Goal: Task Accomplishment & Management: Complete application form

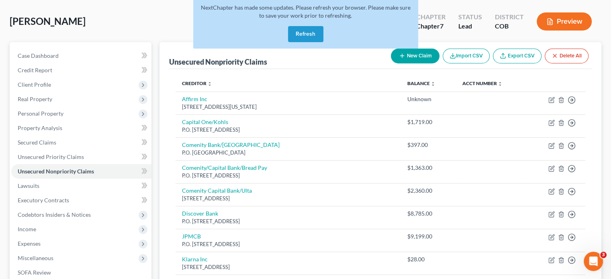
scroll to position [230, 0]
click at [312, 32] on button "Refresh" at bounding box center [305, 34] width 35 height 16
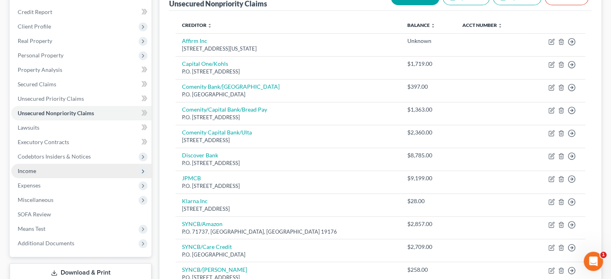
scroll to position [236, 0]
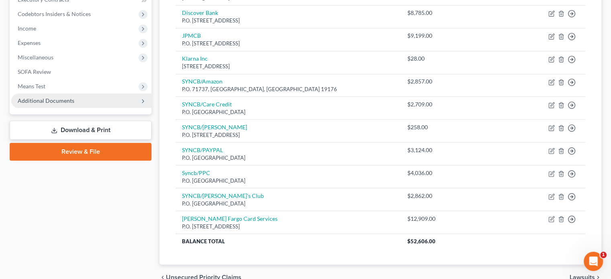
click at [81, 96] on span "Additional Documents" at bounding box center [81, 101] width 140 height 14
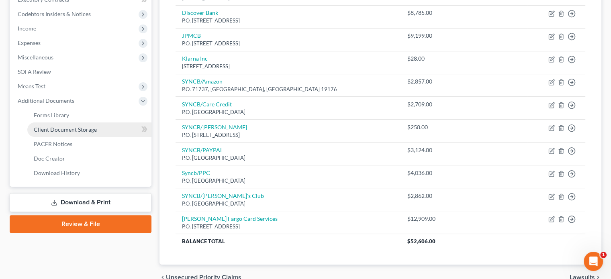
click at [92, 125] on link "Client Document Storage" at bounding box center [89, 130] width 124 height 14
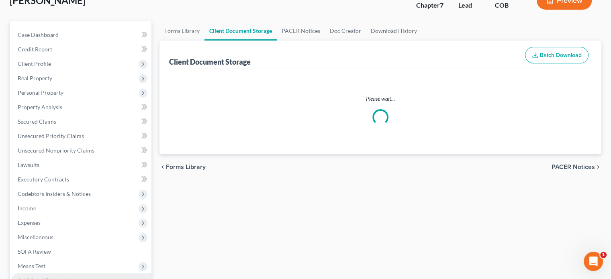
scroll to position [3, 0]
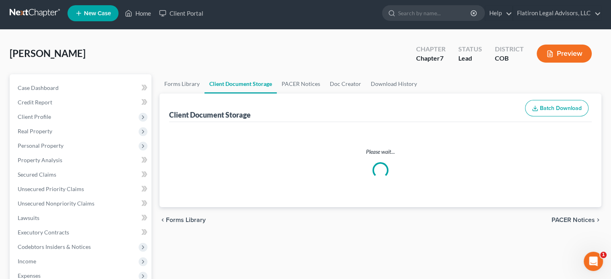
select select "5"
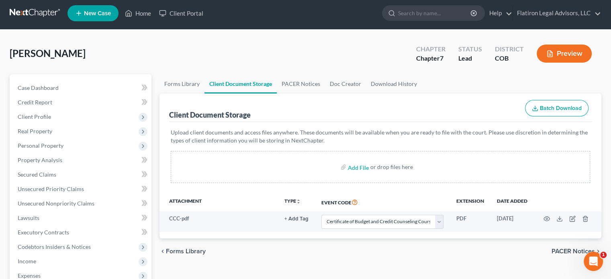
scroll to position [0, 0]
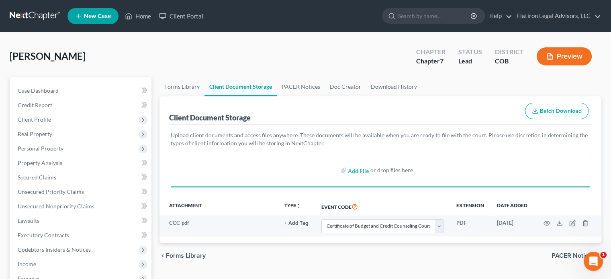
select select "5"
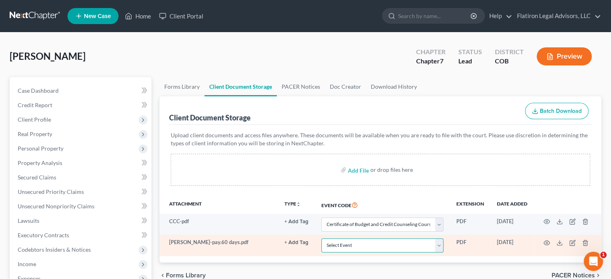
click at [439, 243] on select "Select Event 1009-1.1 Notice of Amendments 20 Largest Unsecured Creditors Amend…" at bounding box center [382, 246] width 122 height 14
select select "28"
click at [321, 239] on select "Select Event 1009-1.1 Notice of Amendments 20 Largest Unsecured Creditors Amend…" at bounding box center [382, 246] width 122 height 14
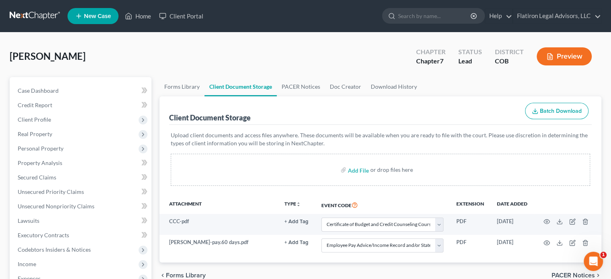
click at [432, 115] on div "Client Document Storage Batch Download" at bounding box center [380, 110] width 423 height 29
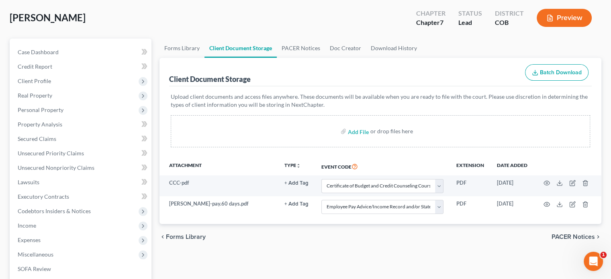
scroll to position [161, 0]
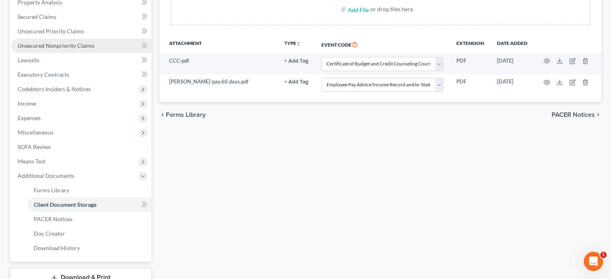
click at [69, 46] on span "Unsecured Nonpriority Claims" at bounding box center [56, 45] width 77 height 7
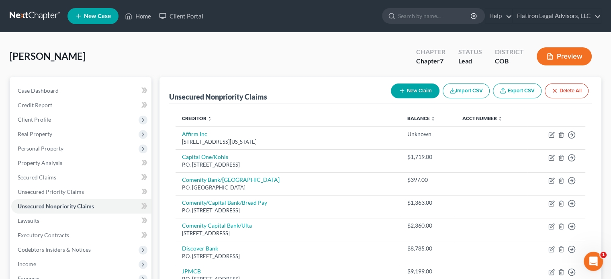
click at [412, 90] on button "New Claim" at bounding box center [415, 91] width 49 height 15
select select "0"
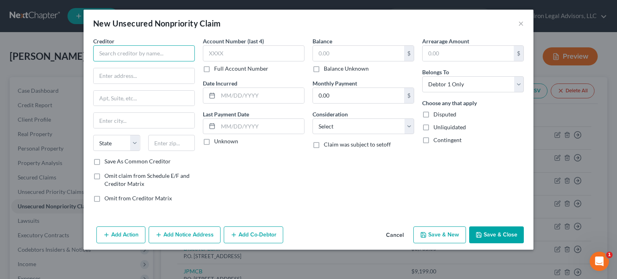
click at [117, 58] on input "text" at bounding box center [144, 53] width 102 height 16
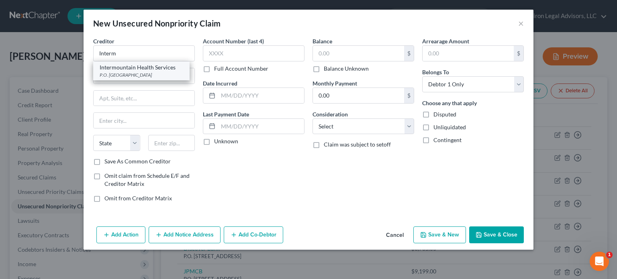
click at [143, 72] on div "P.O. [GEOGRAPHIC_DATA]" at bounding box center [142, 75] width 84 height 7
type input "Intermountain Health Services"
type input "P.O. Box 200491"
type input "[GEOGRAPHIC_DATA]"
select select "45"
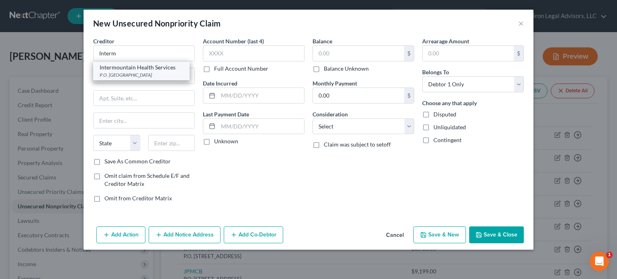
type input "75320"
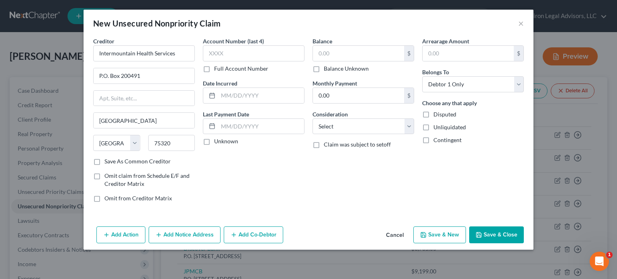
click at [324, 68] on label "Balance Unknown" at bounding box center [346, 69] width 45 height 8
click at [327, 68] on input "Balance Unknown" at bounding box center [329, 67] width 5 height 5
checkbox input "true"
type input "0.00"
click at [408, 124] on select "Select Cable / Satellite Services Collection Agency Credit Card Debt Debt Couns…" at bounding box center [364, 127] width 102 height 16
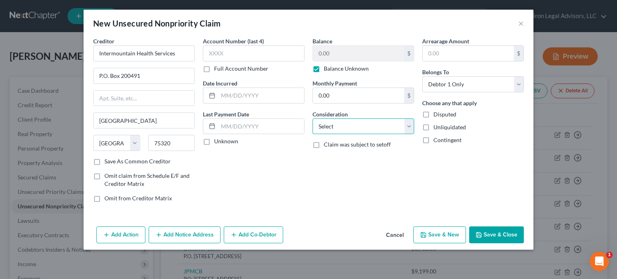
select select "9"
click at [313, 119] on select "Select Cable / Satellite Services Collection Agency Credit Card Debt Debt Couns…" at bounding box center [364, 127] width 102 height 16
click at [434, 235] on button "Save & New" at bounding box center [440, 235] width 53 height 17
select select "0"
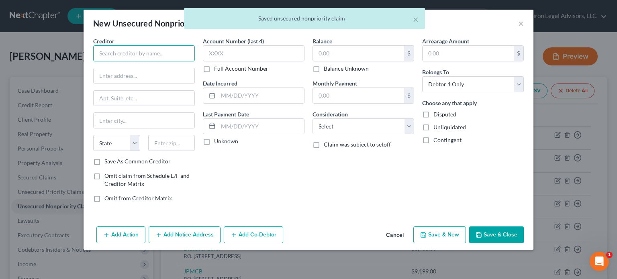
click at [149, 56] on input "text" at bounding box center [144, 53] width 102 height 16
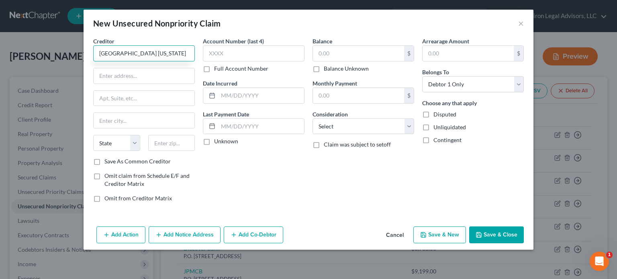
type input "[GEOGRAPHIC_DATA] [US_STATE]"
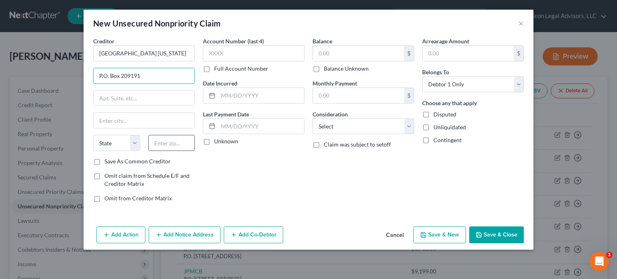
type input "P.O. Box 209191"
click at [164, 144] on input "text" at bounding box center [171, 143] width 47 height 16
type input "75320"
type input "[GEOGRAPHIC_DATA]"
select select "45"
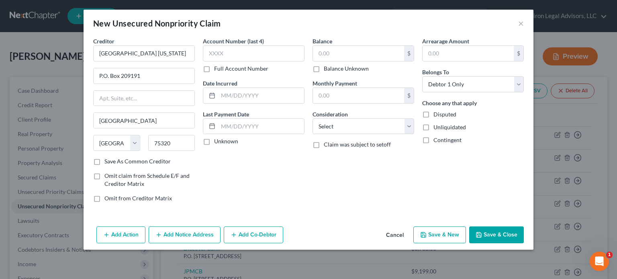
click at [104, 160] on label "Save As Common Creditor" at bounding box center [137, 162] width 66 height 8
click at [108, 160] on input "Save As Common Creditor" at bounding box center [110, 160] width 5 height 5
checkbox input "true"
click at [336, 51] on input "text" at bounding box center [358, 53] width 91 height 15
type input "800"
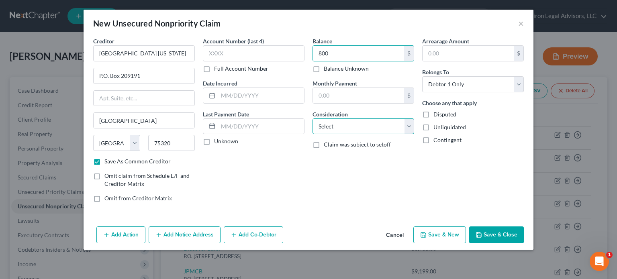
click at [408, 124] on select "Select Cable / Satellite Services Collection Agency Credit Card Debt Debt Couns…" at bounding box center [364, 127] width 102 height 16
select select "9"
click at [313, 119] on select "Select Cable / Satellite Services Collection Agency Credit Card Debt Debt Couns…" at bounding box center [364, 127] width 102 height 16
click at [444, 233] on button "Save & New" at bounding box center [440, 235] width 53 height 17
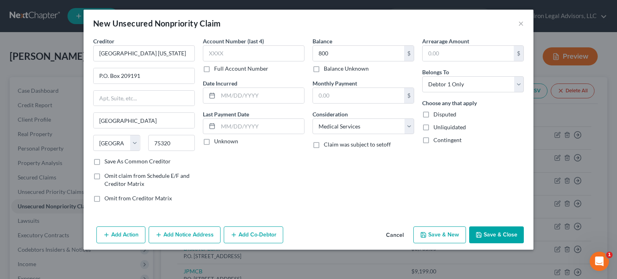
checkbox input "false"
type input "800.00"
type input "0.00"
select select "0"
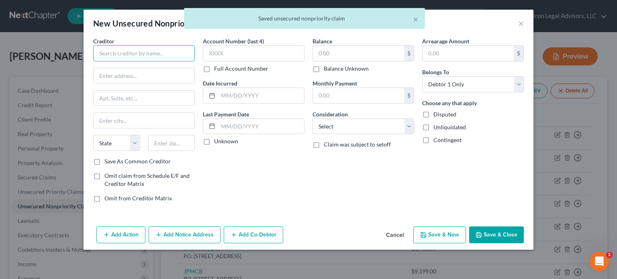
click at [145, 52] on input "text" at bounding box center [144, 53] width 102 height 16
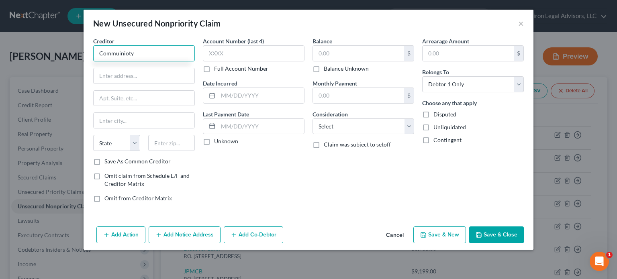
click at [111, 55] on input "Commuinioty" at bounding box center [144, 53] width 102 height 16
type input "[GEOGRAPHIC_DATA]"
type input "P.O. Box 1727"
drag, startPoint x: 166, startPoint y: 143, endPoint x: 158, endPoint y: 136, distance: 11.7
click at [166, 143] on input "text" at bounding box center [171, 143] width 47 height 16
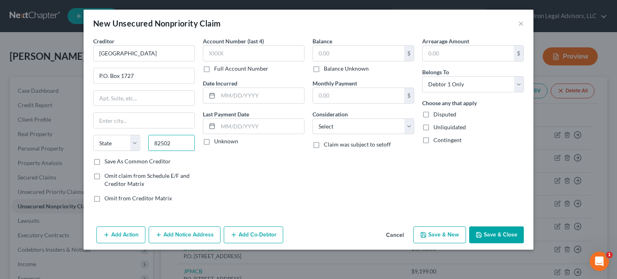
type input "82502"
click at [324, 68] on label "Balance Unknown" at bounding box center [346, 69] width 45 height 8
click at [327, 68] on input "Balance Unknown" at bounding box center [329, 67] width 5 height 5
checkbox input "true"
type input "0.00"
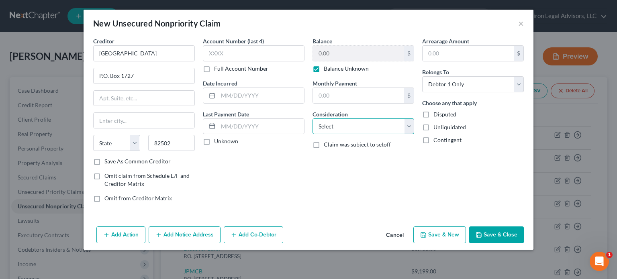
click at [410, 128] on select "Select Cable / Satellite Services Collection Agency Credit Card Debt Debt Couns…" at bounding box center [364, 127] width 102 height 16
select select "9"
click at [313, 119] on select "Select Cable / Satellite Services Collection Agency Credit Card Debt Debt Couns…" at bounding box center [364, 127] width 102 height 16
click at [111, 119] on input "text" at bounding box center [144, 120] width 101 height 15
click at [216, 162] on div "Account Number (last 4) Full Account Number Date Incurred Last Payment Date Unk…" at bounding box center [254, 123] width 110 height 172
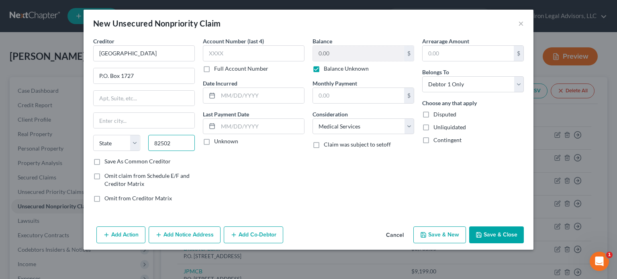
drag, startPoint x: 160, startPoint y: 142, endPoint x: 156, endPoint y: 143, distance: 4.2
click at [156, 143] on input "82502" at bounding box center [171, 143] width 47 height 16
type input "81502"
type input "[GEOGRAPHIC_DATA]"
select select "5"
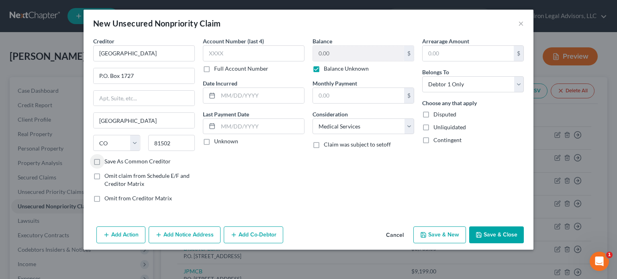
click at [445, 237] on button "Save & New" at bounding box center [440, 235] width 53 height 17
select select "0"
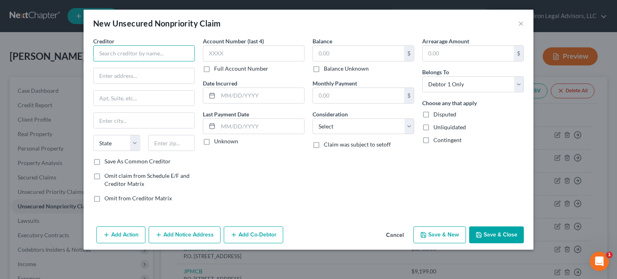
click at [103, 50] on input "text" at bounding box center [144, 53] width 102 height 16
type input "[GEOGRAPHIC_DATA][US_STATE]"
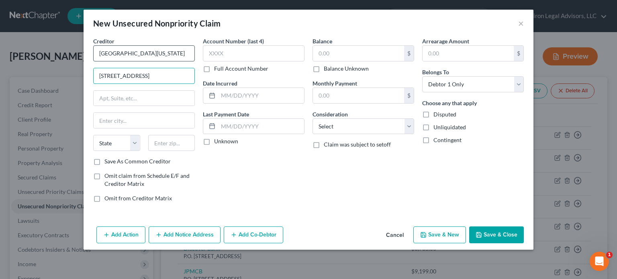
type input "[STREET_ADDRESS]"
type input "80045"
type input "Aurora"
select select "5"
click at [104, 160] on label "Save As Common Creditor" at bounding box center [137, 162] width 66 height 8
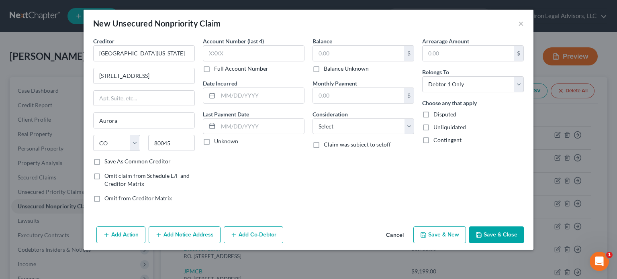
click at [108, 160] on input "Save As Common Creditor" at bounding box center [110, 160] width 5 height 5
checkbox input "true"
click at [338, 57] on input "text" at bounding box center [358, 53] width 91 height 15
type input "1,500"
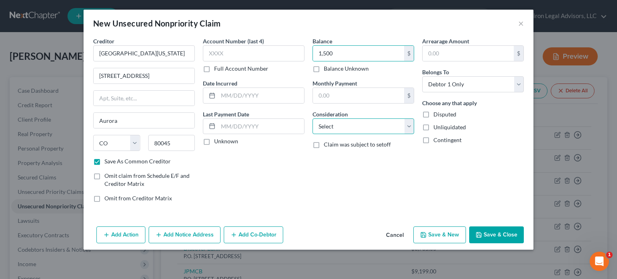
click at [408, 123] on select "Select Cable / Satellite Services Collection Agency Credit Card Debt Debt Couns…" at bounding box center [364, 127] width 102 height 16
select select "9"
click at [313, 119] on select "Select Cable / Satellite Services Collection Agency Credit Card Debt Debt Couns…" at bounding box center [364, 127] width 102 height 16
click at [439, 235] on button "Save & New" at bounding box center [440, 235] width 53 height 17
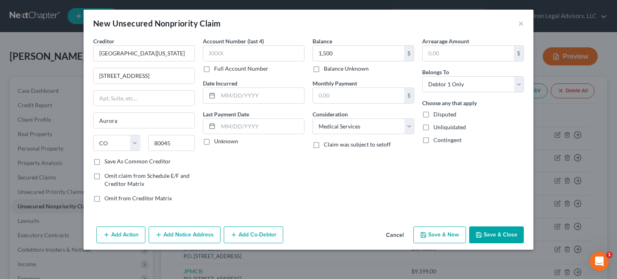
checkbox input "false"
type input "1,500.00"
type input "0.00"
select select "0"
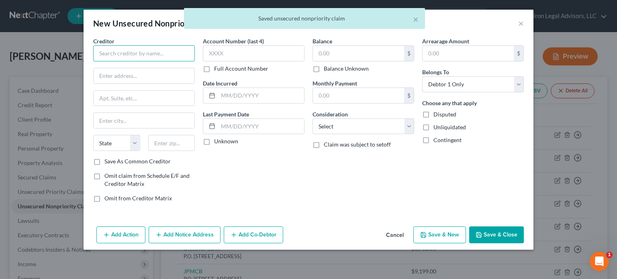
click at [130, 56] on input "text" at bounding box center [144, 53] width 102 height 16
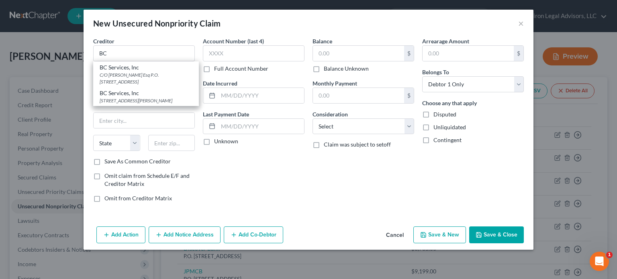
click at [155, 96] on div "BC Services, Inc" at bounding box center [146, 93] width 93 height 8
type input "BC Services, Inc"
type input "550 Disc Dr"
type input "Longmont"
select select "5"
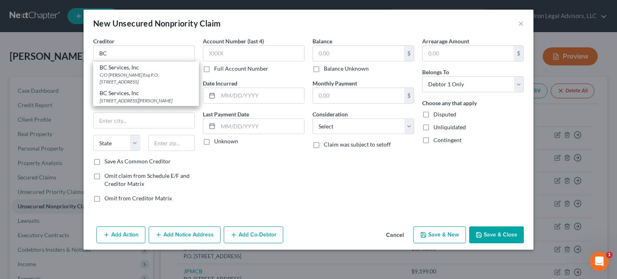
type input "80503"
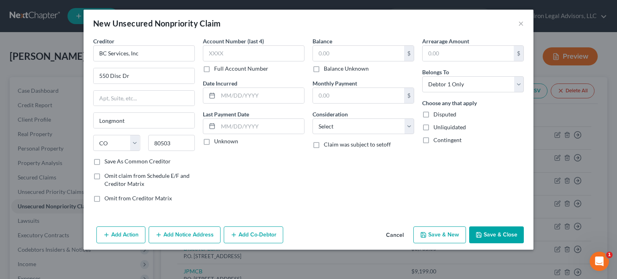
click at [324, 68] on label "Balance Unknown" at bounding box center [346, 69] width 45 height 8
click at [327, 68] on input "Balance Unknown" at bounding box center [329, 67] width 5 height 5
checkbox input "true"
type input "0.00"
click at [409, 124] on select "Select Cable / Satellite Services Collection Agency Credit Card Debt Debt Couns…" at bounding box center [364, 127] width 102 height 16
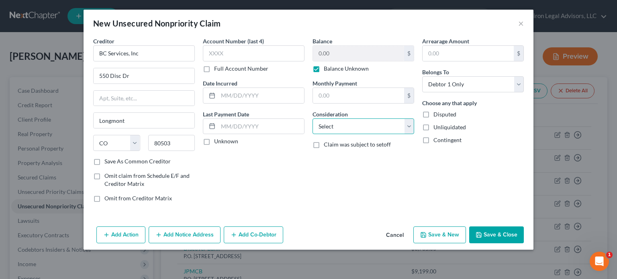
select select "9"
click at [313, 119] on select "Select Cable / Satellite Services Collection Agency Credit Card Debt Debt Couns…" at bounding box center [364, 127] width 102 height 16
click at [438, 234] on button "Save & New" at bounding box center [440, 235] width 53 height 17
select select "0"
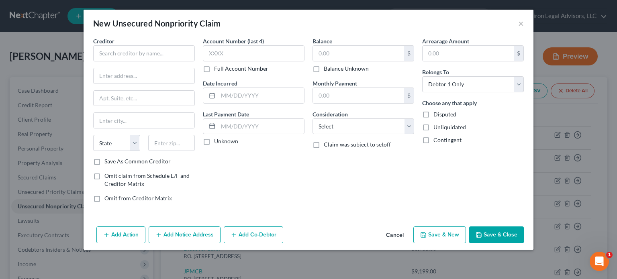
type input "0.00"
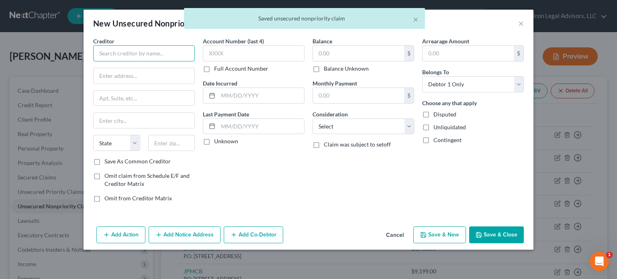
click at [120, 55] on input "text" at bounding box center [144, 53] width 102 height 16
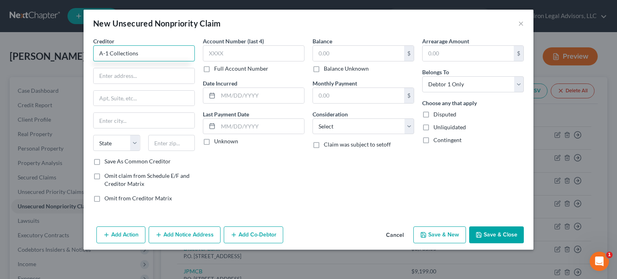
type input "A-1 Collections"
type input "715 Horizon Dr."
type input "#201"
type input "81506"
type input "[GEOGRAPHIC_DATA]"
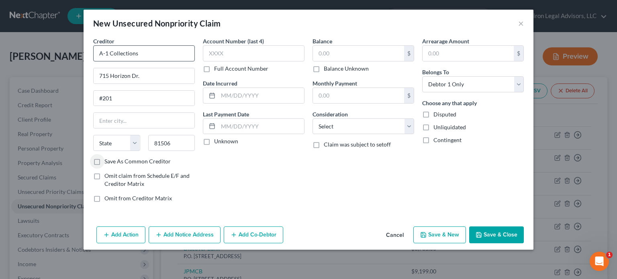
select select "5"
click at [104, 160] on label "Save As Common Creditor" at bounding box center [137, 162] width 66 height 8
click at [108, 160] on input "Save As Common Creditor" at bounding box center [110, 160] width 5 height 5
checkbox input "true"
click at [324, 69] on label "Balance Unknown" at bounding box center [346, 69] width 45 height 8
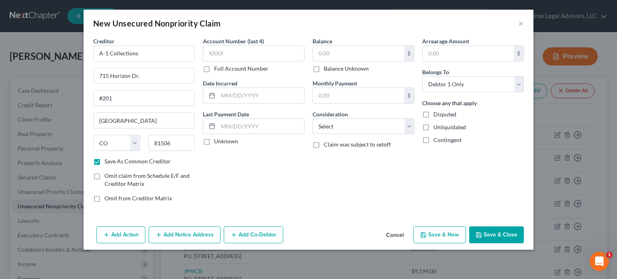
click at [327, 69] on input "Balance Unknown" at bounding box center [329, 67] width 5 height 5
checkbox input "true"
type input "0.00"
click at [409, 127] on select "Select Cable / Satellite Services Collection Agency Credit Card Debt Debt Couns…" at bounding box center [364, 127] width 102 height 16
select select "9"
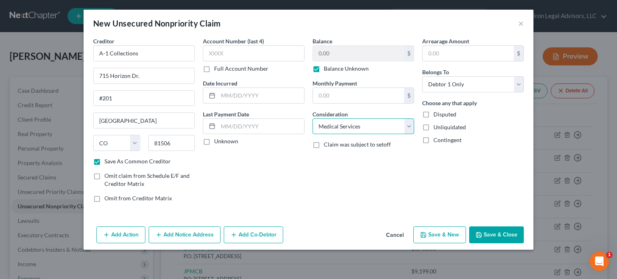
click at [313, 119] on select "Select Cable / Satellite Services Collection Agency Credit Card Debt Debt Couns…" at bounding box center [364, 127] width 102 height 16
click at [483, 235] on button "Save & Close" at bounding box center [496, 235] width 55 height 17
checkbox input "false"
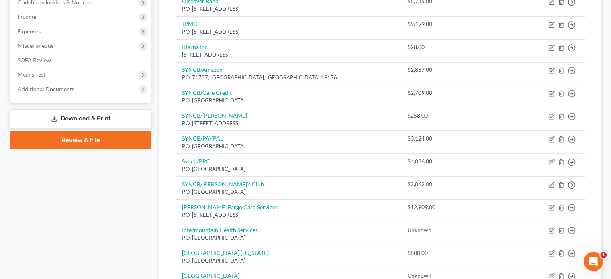
scroll to position [201, 0]
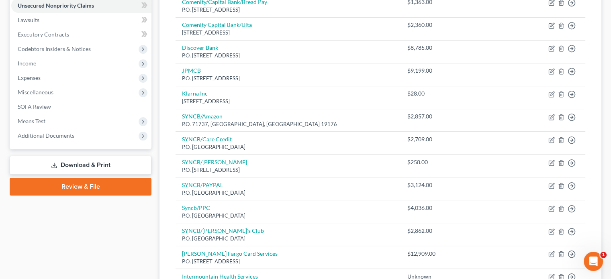
click at [88, 161] on link "Download & Print" at bounding box center [81, 165] width 142 height 19
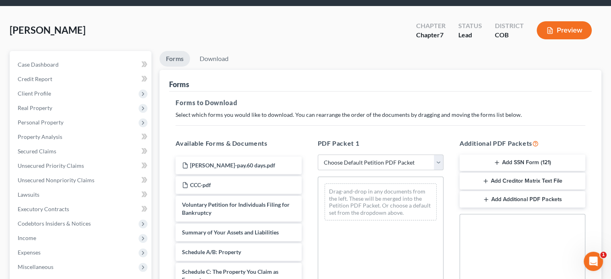
scroll to position [80, 0]
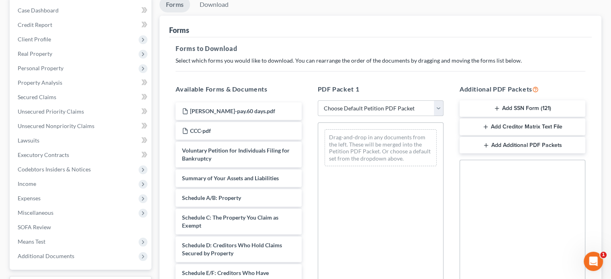
click at [436, 108] on select "Choose Default Petition PDF Packet Complete Bankruptcy Petition (all forms and …" at bounding box center [381, 108] width 126 height 16
select select "5"
click at [318, 100] on select "Choose Default Petition PDF Packet Complete Bankruptcy Petition (all forms and …" at bounding box center [381, 108] width 126 height 16
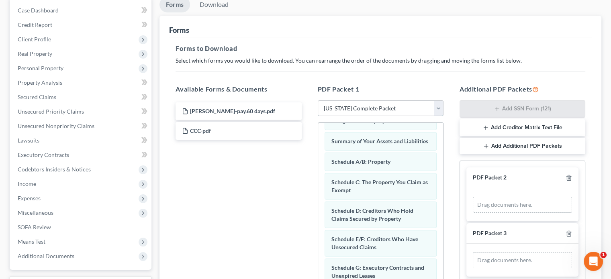
scroll to position [40, 0]
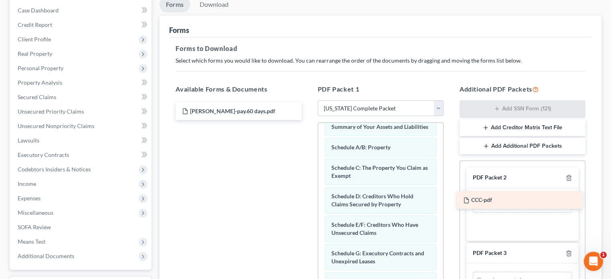
drag, startPoint x: 209, startPoint y: 130, endPoint x: 490, endPoint y: 200, distance: 289.9
click at [308, 120] on div "CCC-pdf [PERSON_NAME]-pay.60 days.pdf CCC-pdf" at bounding box center [238, 111] width 139 height 18
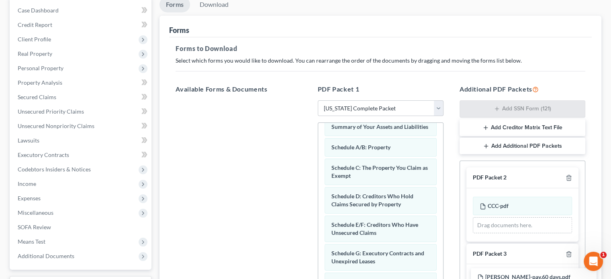
drag, startPoint x: 228, startPoint y: 110, endPoint x: 523, endPoint y: 276, distance: 338.3
click at [308, 100] on div "[PERSON_NAME]-pay.60 days.pdf [PERSON_NAME]-pay.60 days.pdf" at bounding box center [238, 100] width 139 height 0
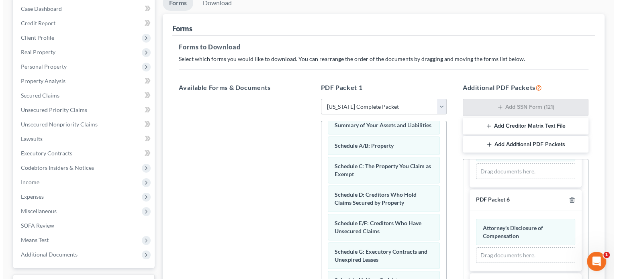
scroll to position [80, 0]
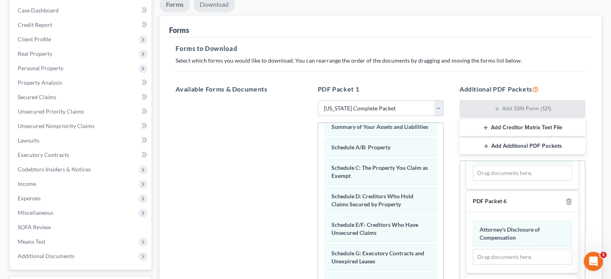
click at [217, 5] on link "Download" at bounding box center [214, 5] width 42 height 16
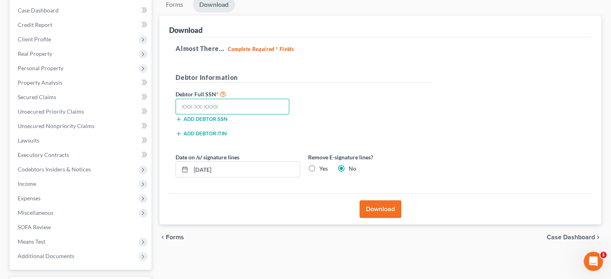
click at [219, 103] on input "text" at bounding box center [233, 107] width 114 height 16
type input "524-79-4366"
click at [376, 212] on button "Download" at bounding box center [381, 210] width 42 height 18
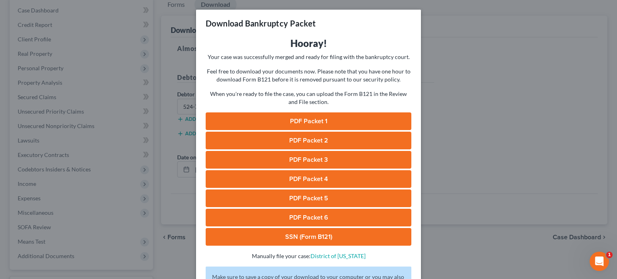
click at [264, 123] on link "PDF Packet 1" at bounding box center [309, 122] width 206 height 18
click at [302, 138] on link "PDF Packet 2" at bounding box center [309, 141] width 206 height 18
click at [297, 158] on link "PDF Packet 3" at bounding box center [309, 160] width 206 height 18
click at [301, 180] on link "PDF Packet 4" at bounding box center [309, 179] width 206 height 18
click at [304, 160] on link "PDF Packet 3" at bounding box center [309, 160] width 206 height 18
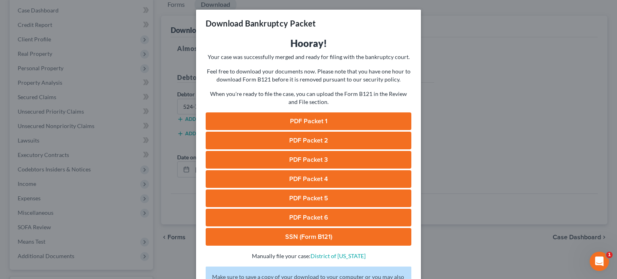
click at [306, 197] on link "PDF Packet 5" at bounding box center [309, 199] width 206 height 18
click at [298, 219] on link "PDF Packet 6" at bounding box center [309, 218] width 206 height 18
click at [301, 238] on link "SSN (Form B121)" at bounding box center [309, 237] width 206 height 18
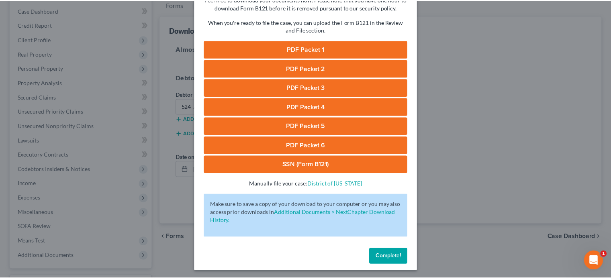
scroll to position [74, 0]
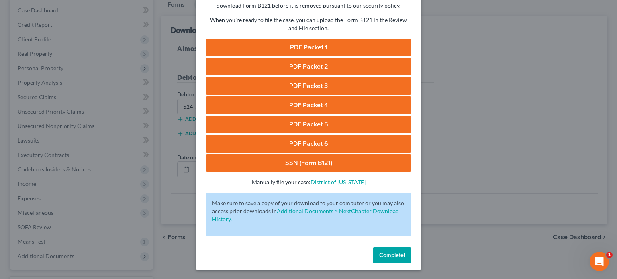
click at [390, 255] on span "Complete!" at bounding box center [392, 255] width 26 height 7
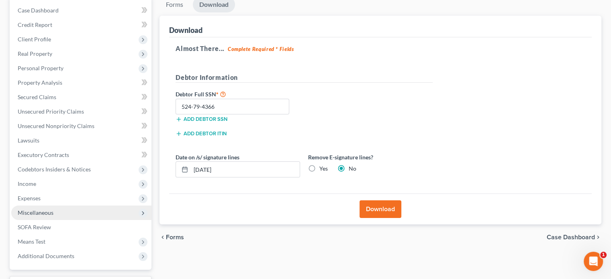
click at [65, 211] on span "Miscellaneous" at bounding box center [81, 213] width 140 height 14
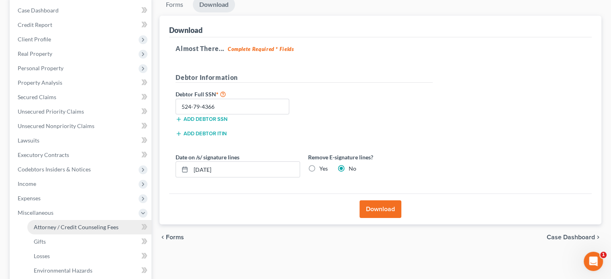
click at [64, 225] on span "Attorney / Credit Counseling Fees" at bounding box center [76, 227] width 85 height 7
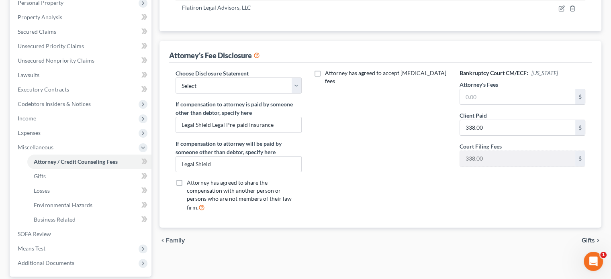
scroll to position [161, 0]
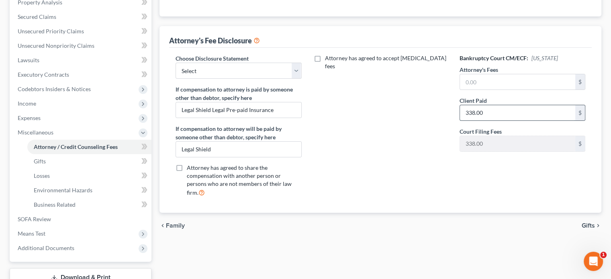
click at [491, 110] on input "338.00" at bounding box center [517, 112] width 115 height 15
type input "0"
click at [426, 123] on div "Attorney has agreed to accept [MEDICAL_DATA] fees" at bounding box center [381, 128] width 142 height 149
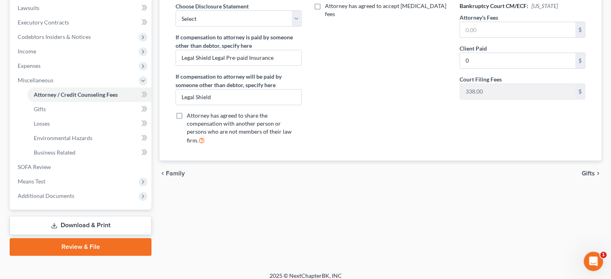
scroll to position [219, 0]
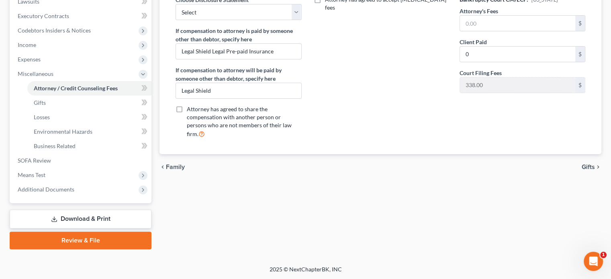
click at [72, 216] on link "Download & Print" at bounding box center [81, 219] width 142 height 19
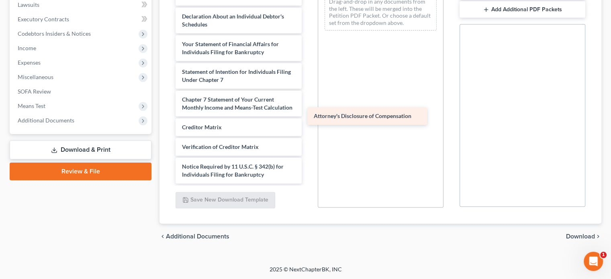
scroll to position [243, 0]
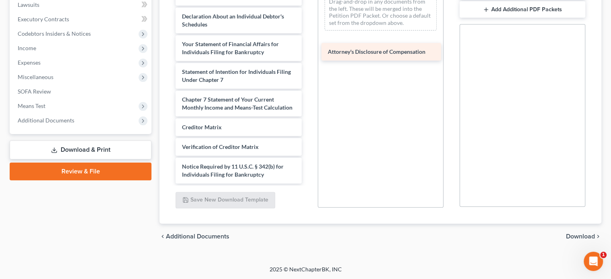
drag, startPoint x: 225, startPoint y: 171, endPoint x: 371, endPoint y: 48, distance: 190.5
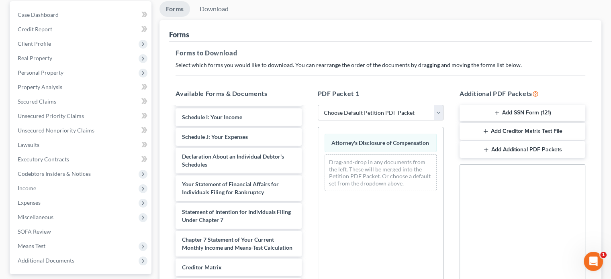
scroll to position [55, 0]
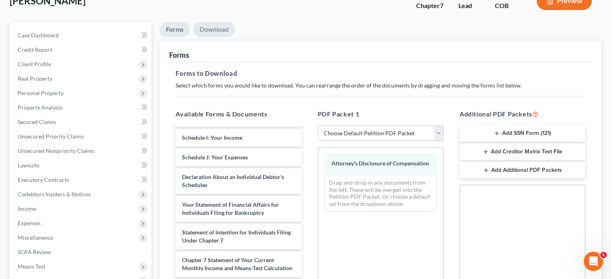
click at [211, 29] on link "Download" at bounding box center [214, 30] width 42 height 16
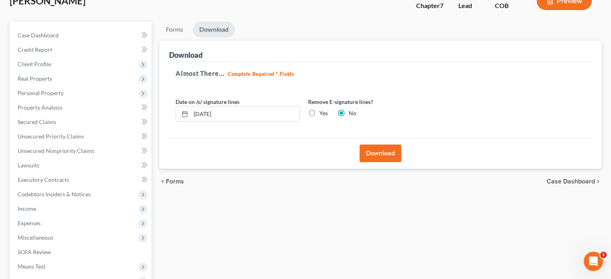
click at [383, 154] on button "Download" at bounding box center [381, 154] width 42 height 18
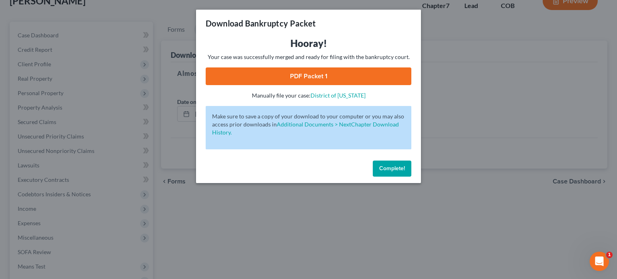
click at [317, 74] on link "PDF Packet 1" at bounding box center [309, 77] width 206 height 18
click at [403, 165] on span "Complete!" at bounding box center [392, 168] width 26 height 7
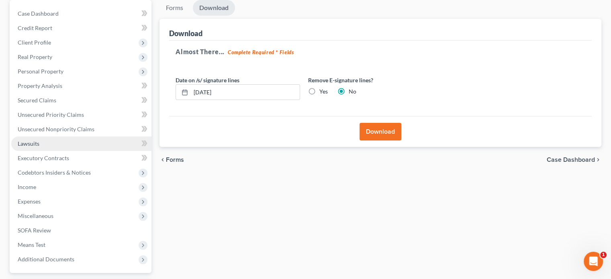
scroll to position [96, 0]
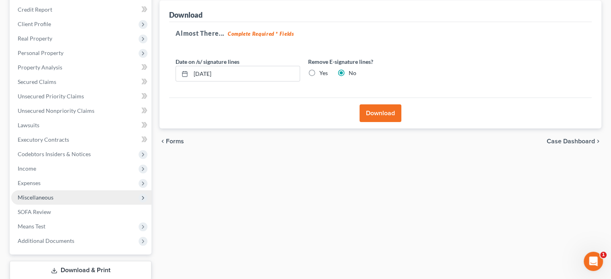
click at [54, 194] on span "Miscellaneous" at bounding box center [81, 197] width 140 height 14
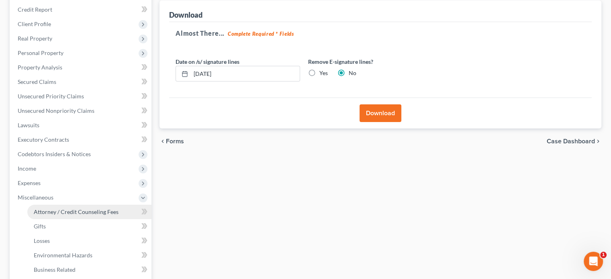
click at [70, 213] on span "Attorney / Credit Counseling Fees" at bounding box center [76, 212] width 85 height 7
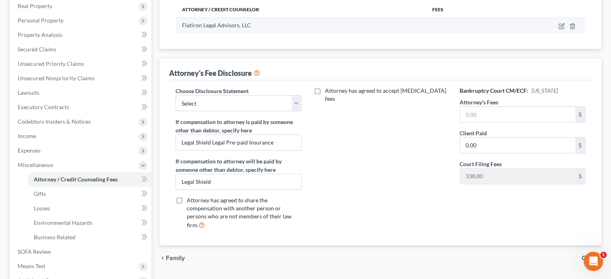
scroll to position [161, 0]
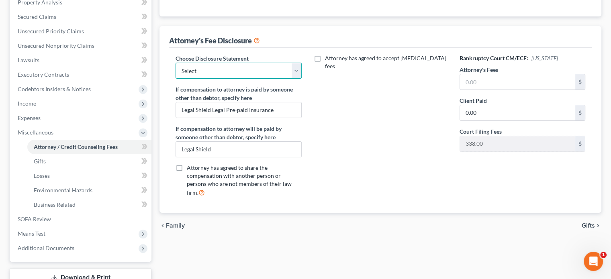
click at [296, 68] on select "Select MetLife Pre-paid legal insurance" at bounding box center [239, 71] width 126 height 16
select select "0"
click at [176, 63] on select "Select MetLife Pre-paid legal insurance" at bounding box center [239, 71] width 126 height 16
click at [298, 65] on select "Select MetLife Pre-paid legal insurance" at bounding box center [239, 71] width 126 height 16
select select
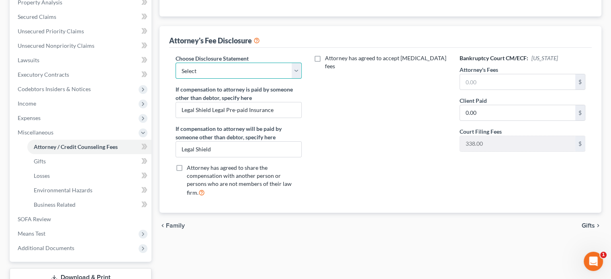
click at [176, 63] on select "Select MetLife Pre-paid legal insurance" at bounding box center [239, 71] width 126 height 16
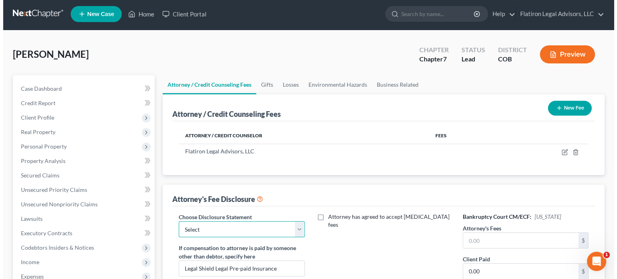
scroll to position [0, 0]
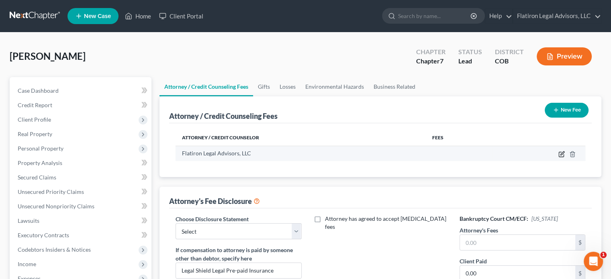
click at [561, 154] on icon "button" at bounding box center [563, 154] width 4 height 4
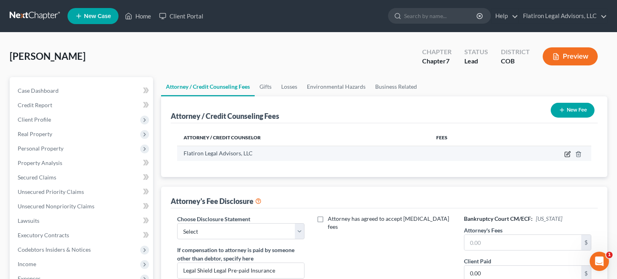
select select "5"
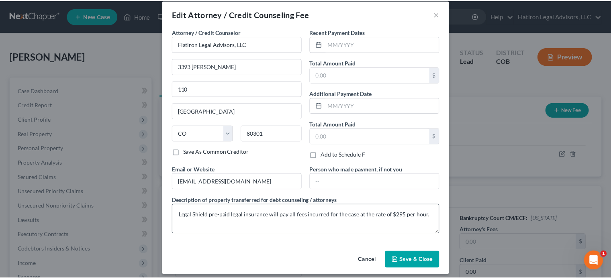
scroll to position [14, 0]
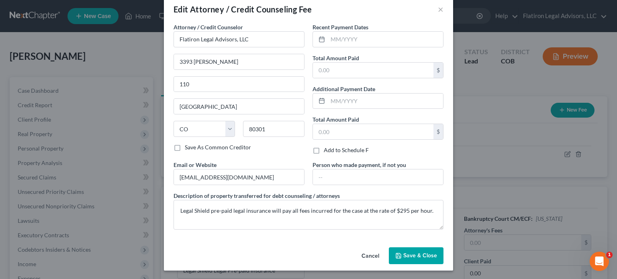
click at [416, 252] on span "Save & Close" at bounding box center [420, 255] width 34 height 7
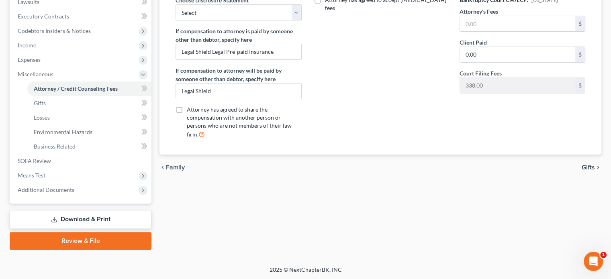
scroll to position [219, 0]
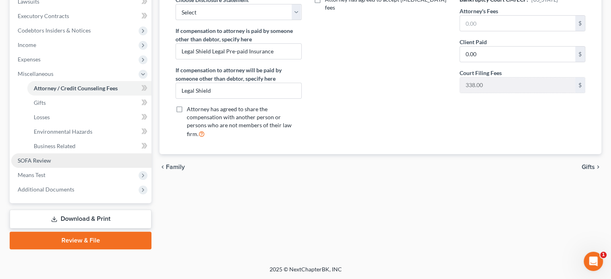
click at [50, 158] on span "SOFA Review" at bounding box center [34, 160] width 33 height 7
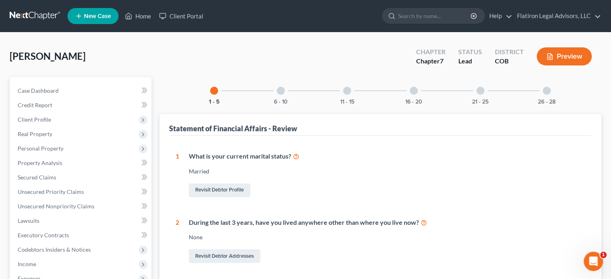
click at [414, 89] on div at bounding box center [414, 91] width 8 height 8
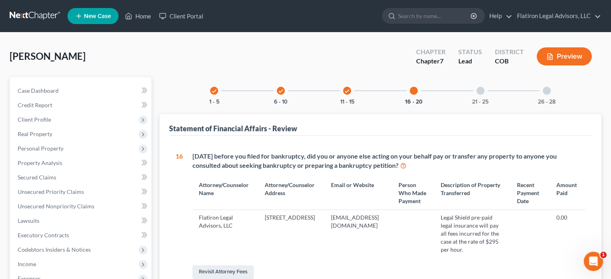
click at [182, 61] on div "[PERSON_NAME] Upgraded Chapter Chapter 7 Status Lead District COB Preview" at bounding box center [306, 59] width 592 height 35
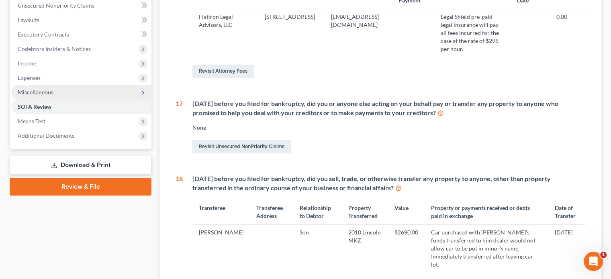
scroll to position [161, 0]
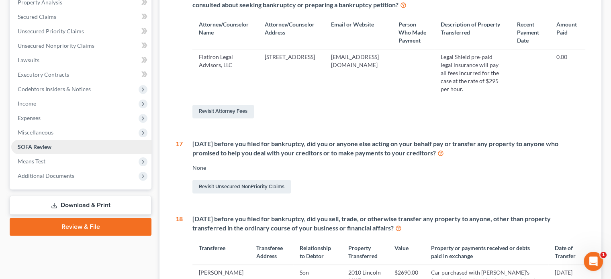
click at [65, 141] on link "SOFA Review" at bounding box center [81, 147] width 140 height 14
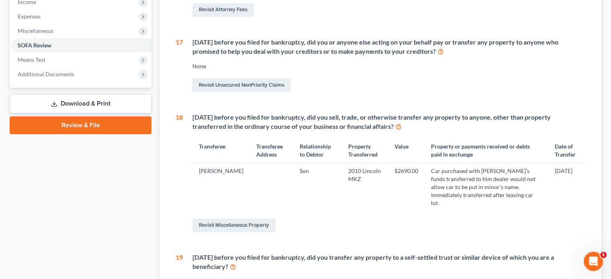
scroll to position [281, 0]
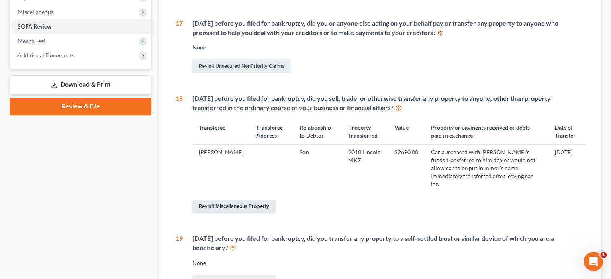
click at [237, 200] on link "Revisit Miscellaneous Property" at bounding box center [233, 207] width 83 height 14
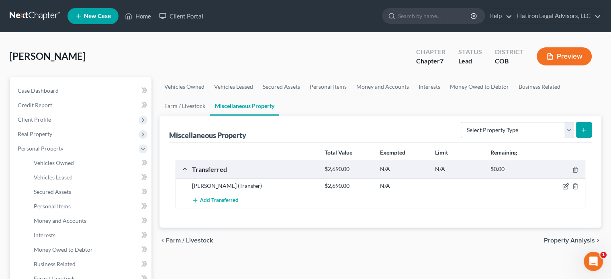
click at [565, 184] on icon "button" at bounding box center [566, 186] width 6 height 6
select select "Ordinary ([DATE])"
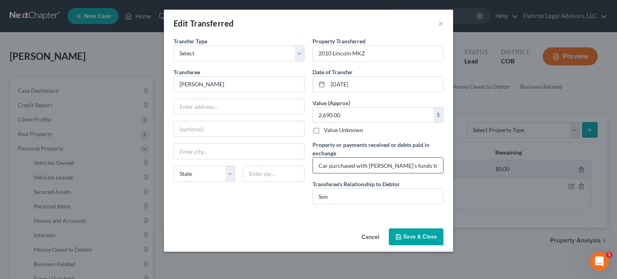
click at [426, 160] on input "Car purchased with [PERSON_NAME]'s funds transferred to him dealer would not al…" at bounding box center [378, 165] width 130 height 15
click at [438, 165] on input "Car purchased with [PERSON_NAME]'s funds transferred to him dealer would not al…" at bounding box center [378, 165] width 130 height 15
click at [441, 168] on input "Car purchased with [PERSON_NAME]'s funds transferred to him dealer would not al…" at bounding box center [378, 165] width 130 height 15
click at [440, 165] on input "Car purchased with [PERSON_NAME]'s funds transferred to him dealer would not al…" at bounding box center [378, 165] width 130 height 15
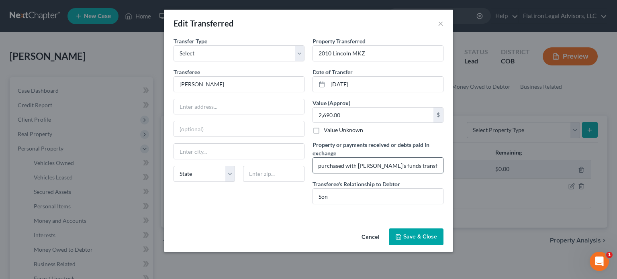
click at [429, 165] on input "Car purchased with [PERSON_NAME]'s funds transferred to him dealer would not al…" at bounding box center [378, 165] width 130 height 15
click at [435, 166] on input "Car purchased with [PERSON_NAME]'s funds transferred to him. dealer would not a…" at bounding box center [378, 165] width 130 height 15
type input "Car purchased with [PERSON_NAME]'s funds transferred to him. Dealer would not a…"
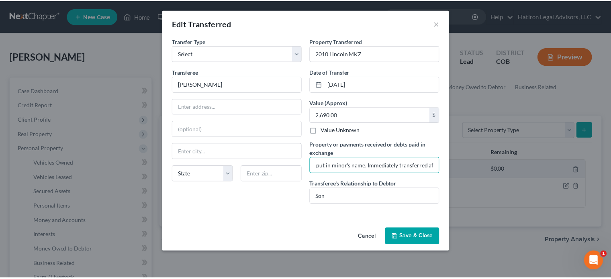
scroll to position [0, 0]
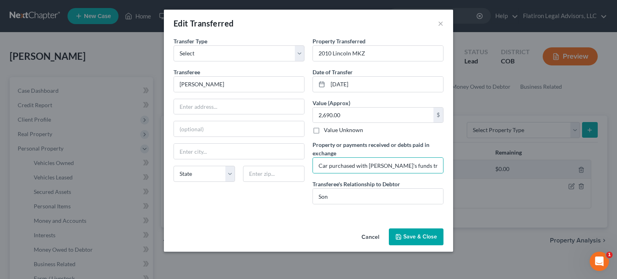
click at [261, 211] on div "An exemption set must first be selected from the Filing Information section. Tr…" at bounding box center [308, 131] width 289 height 188
click at [414, 237] on button "Save & Close" at bounding box center [416, 237] width 55 height 17
